Goal: Task Accomplishment & Management: Manage account settings

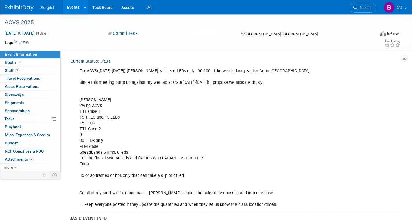
select select "Wet Lab"
select select "Veterinarian"
select select "No"
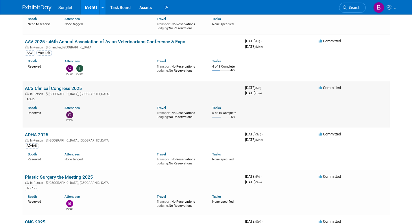
scroll to position [1137, 0]
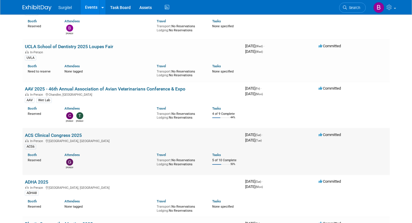
click at [52, 132] on link "ACS Clinical Congress 2025" at bounding box center [53, 134] width 57 height 5
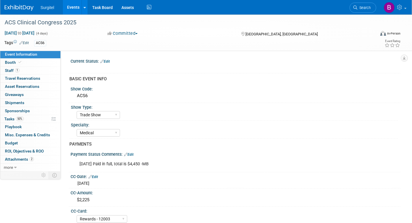
select select "Trade Show"
select select "Medical"
select select "Rewards - 12003"
select select "No"
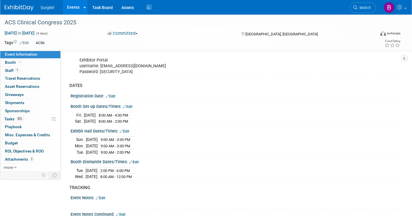
scroll to position [348, 0]
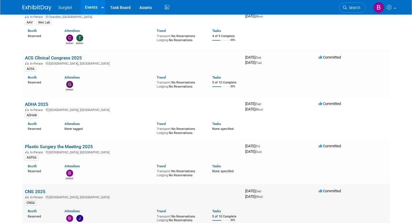
scroll to position [1167, 0]
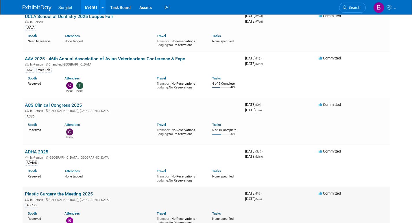
click at [49, 191] on link "Plastic Surgery the Meeting 2025" at bounding box center [59, 193] width 68 height 5
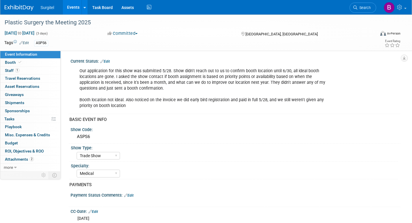
select select "Trade Show"
select select "Medical"
select select "SkyMiles - 93008"
select select "No"
